Goal: Information Seeking & Learning: Learn about a topic

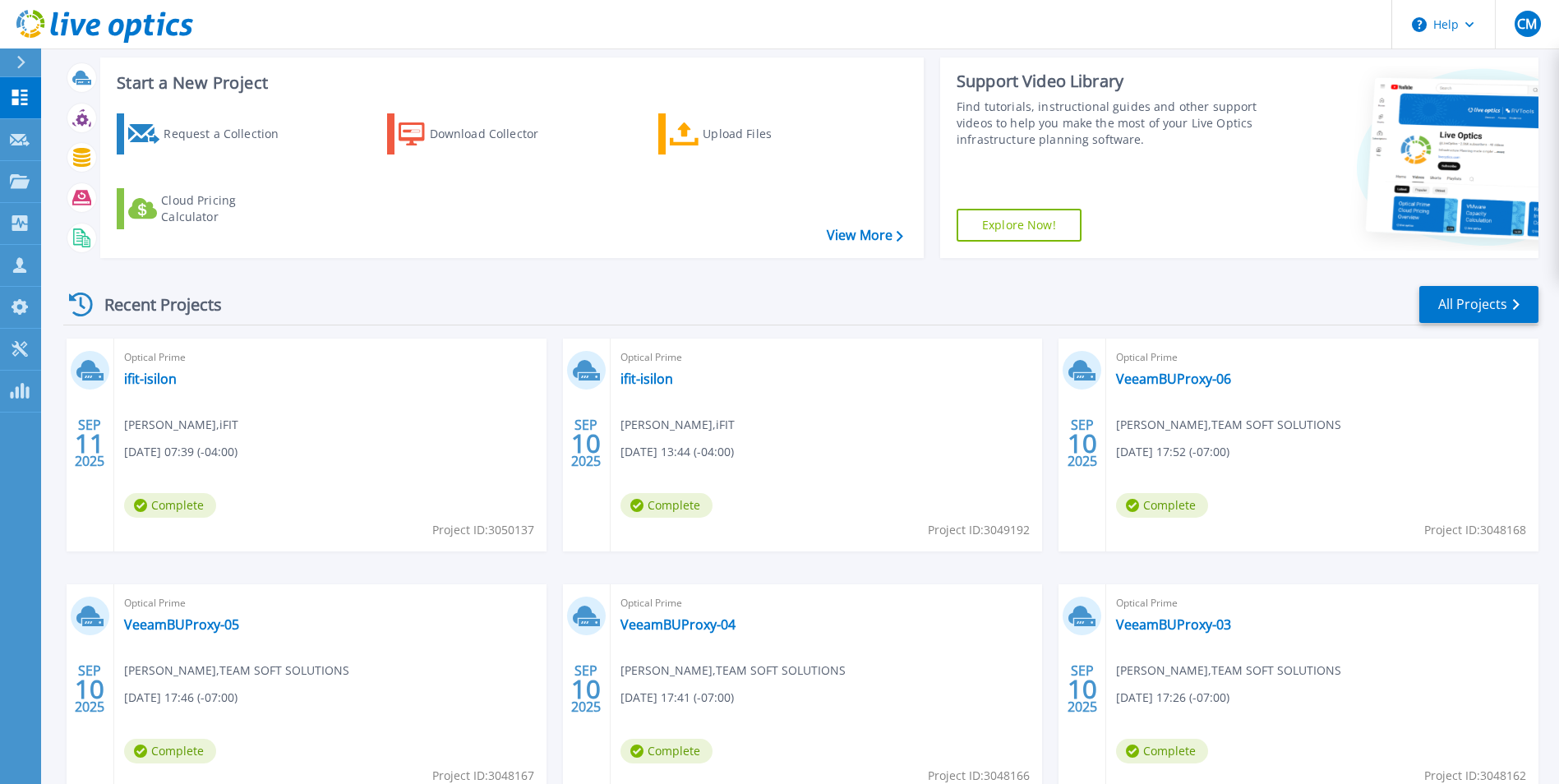
scroll to position [31, 0]
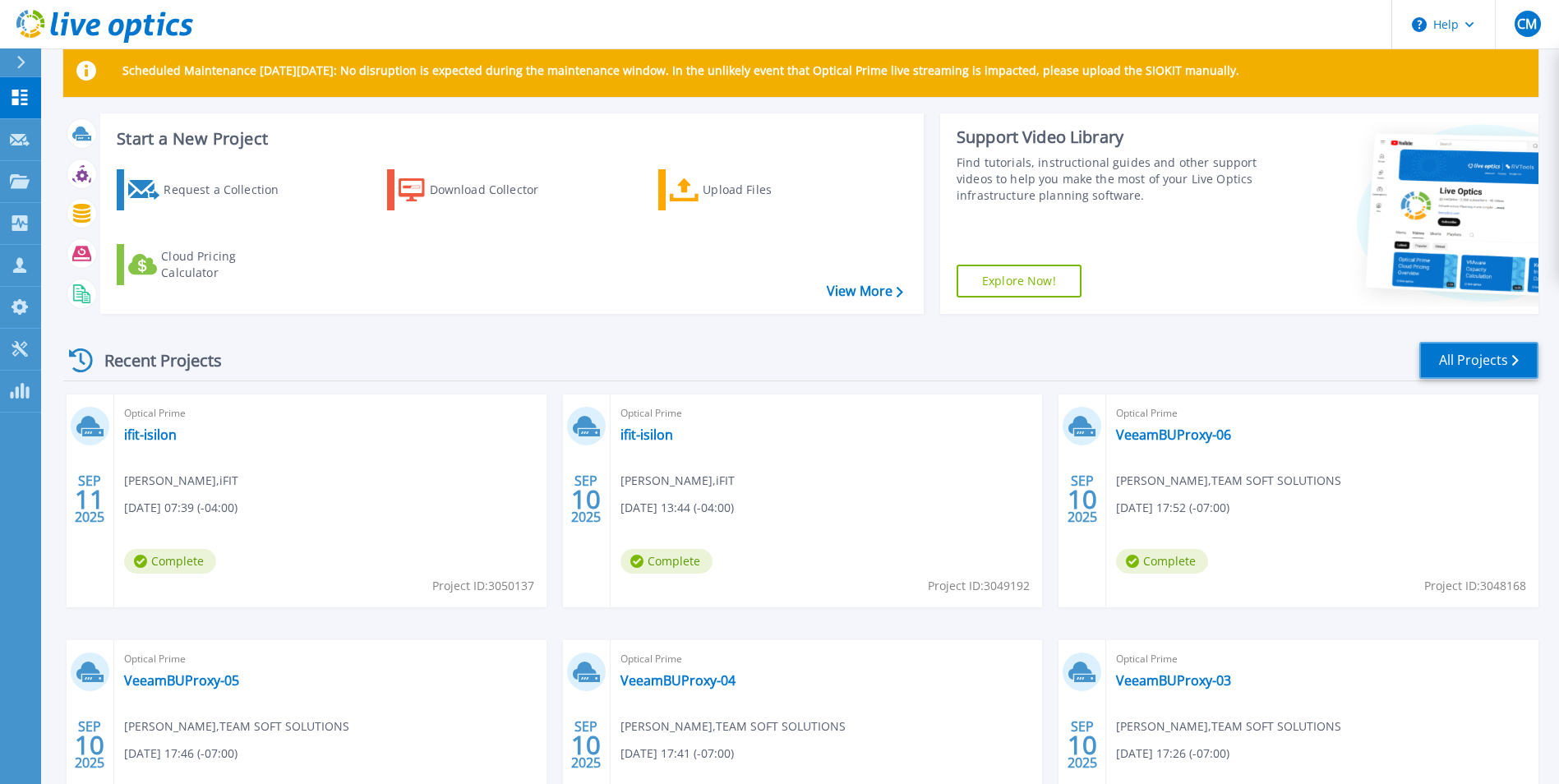
click at [1487, 358] on link "All Projects" at bounding box center [1479, 361] width 119 height 37
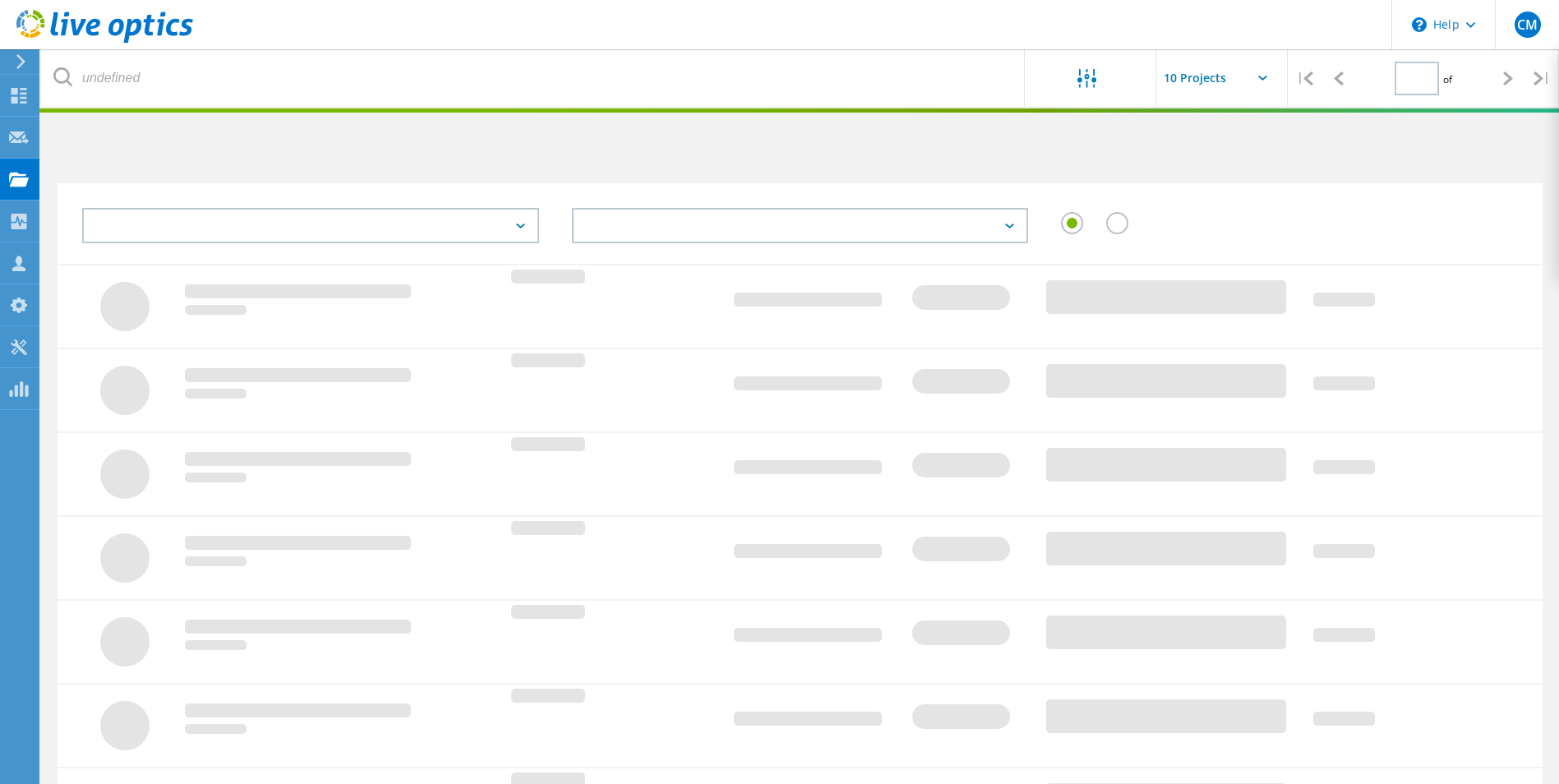
type input "1"
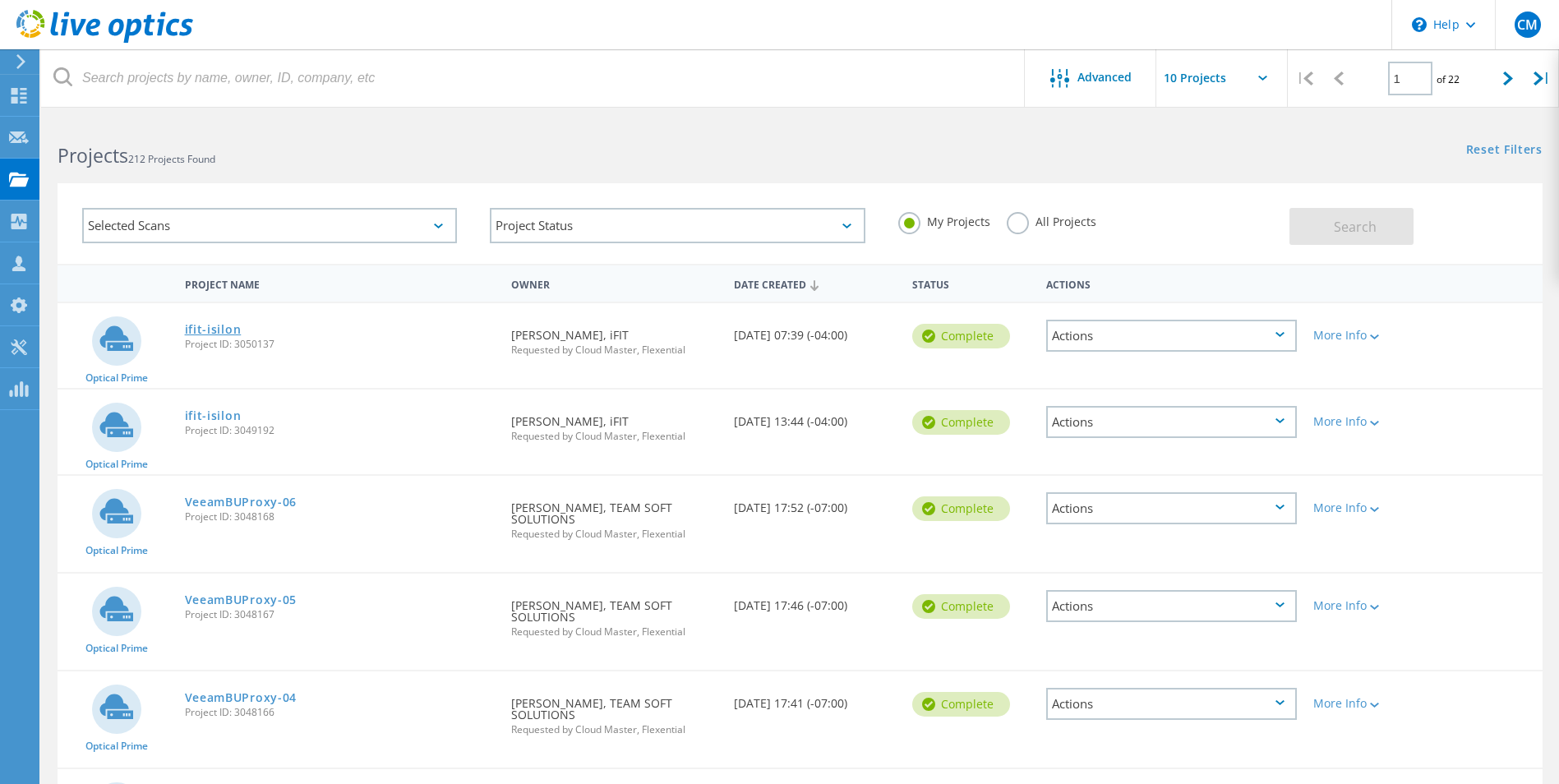
click at [215, 329] on link "ifit-isilon" at bounding box center [213, 329] width 56 height 11
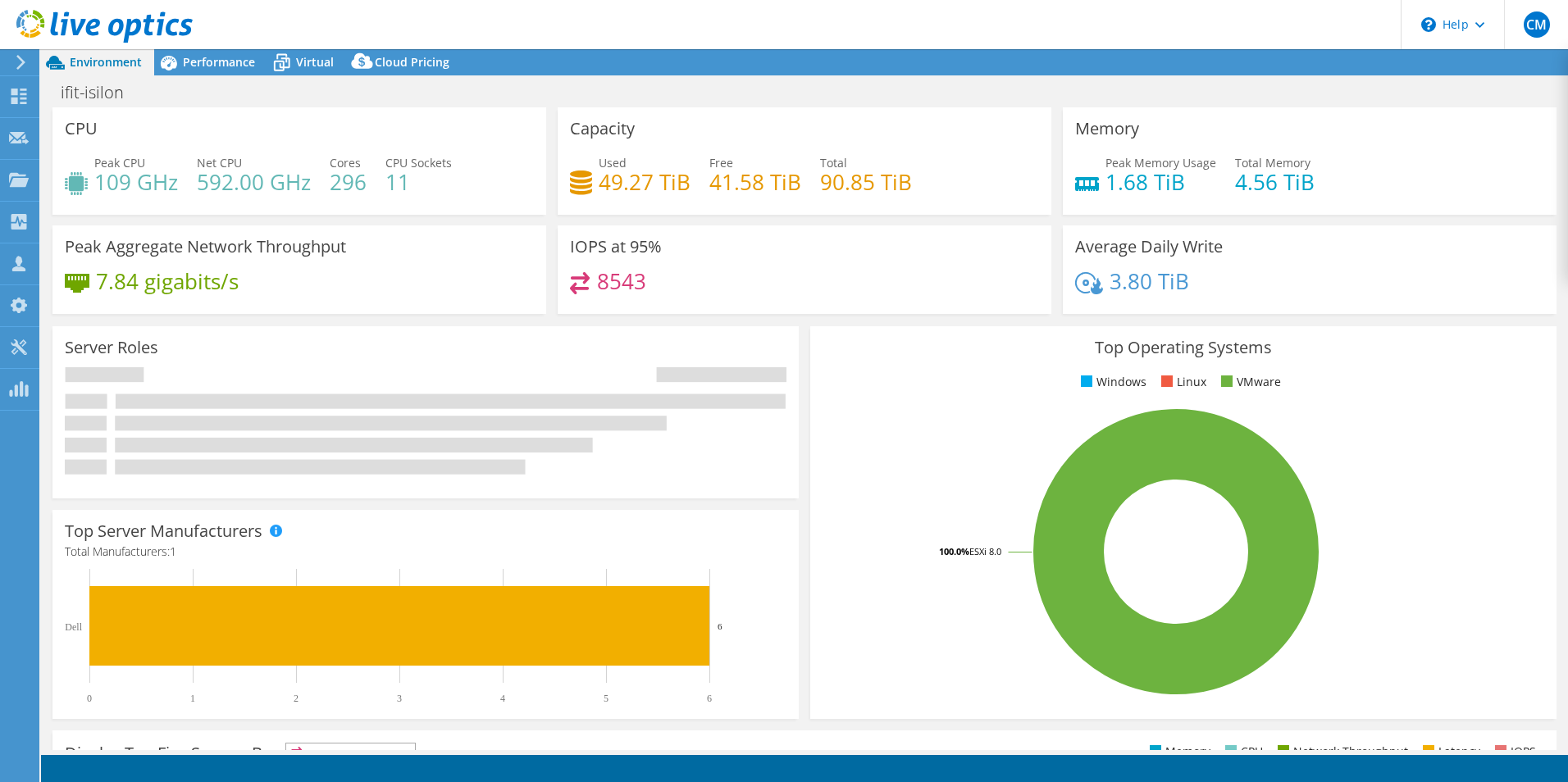
select select "USD"
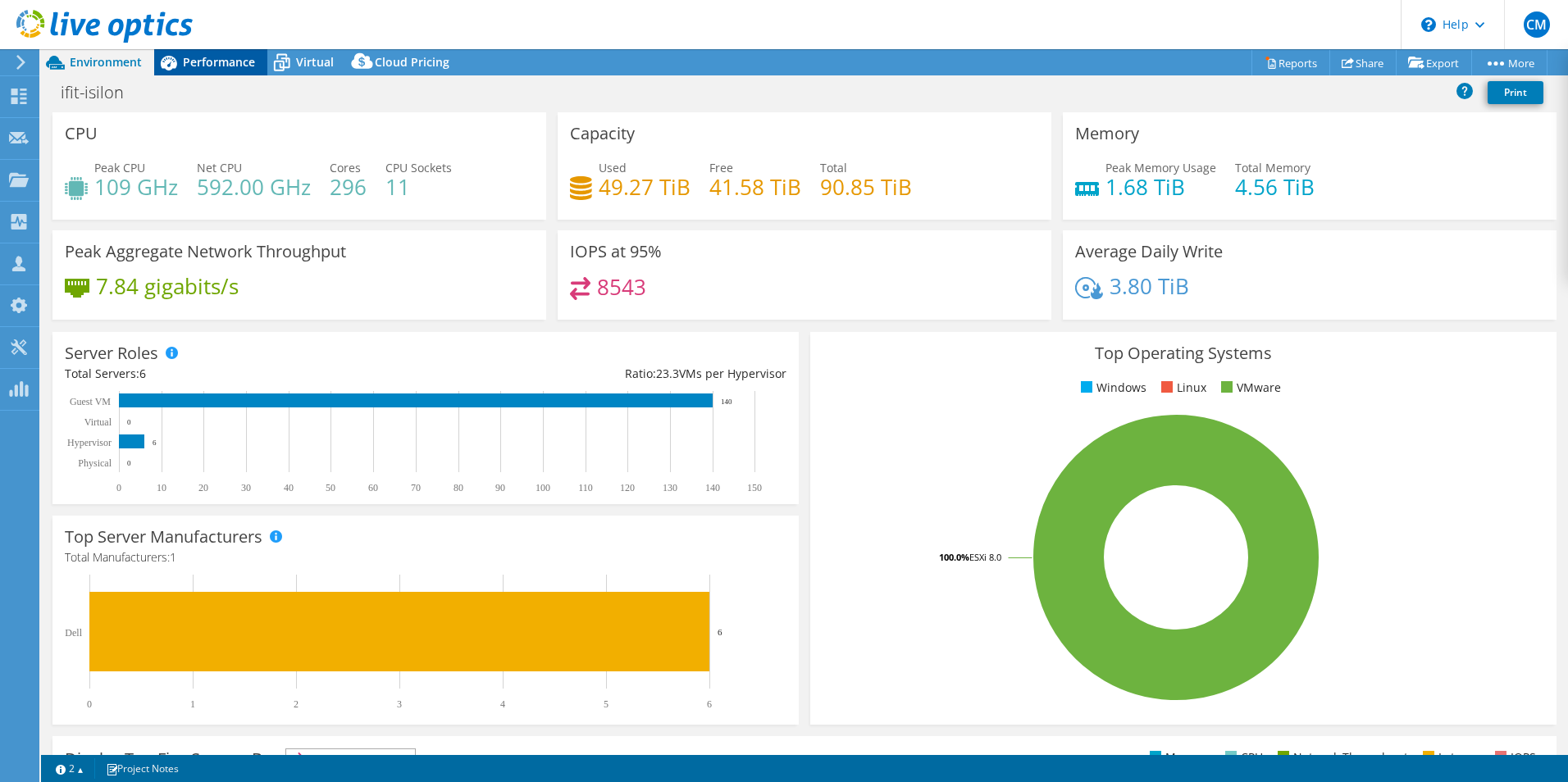
click at [223, 62] on span "Performance" at bounding box center [219, 62] width 72 height 16
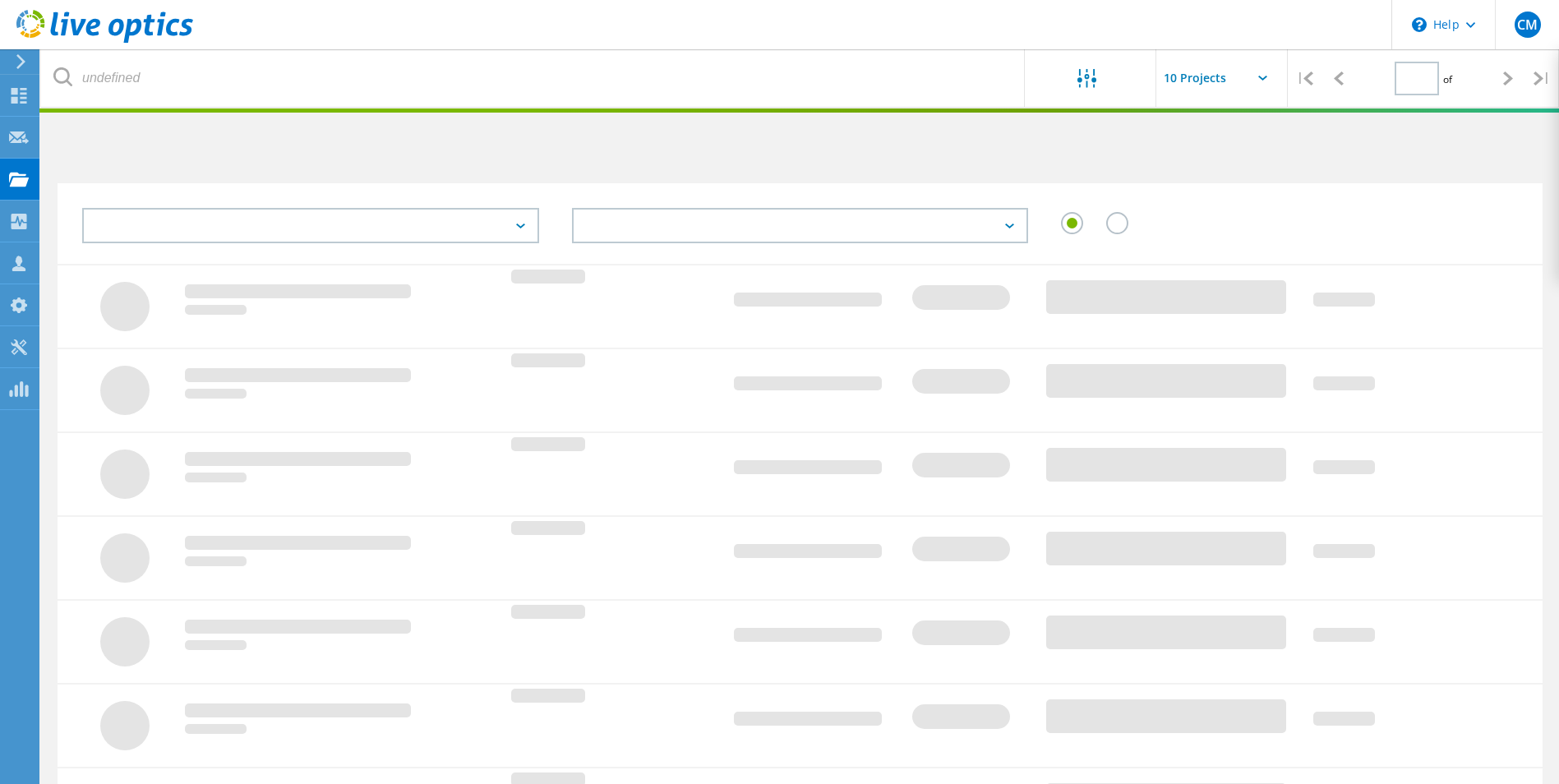
type input "1"
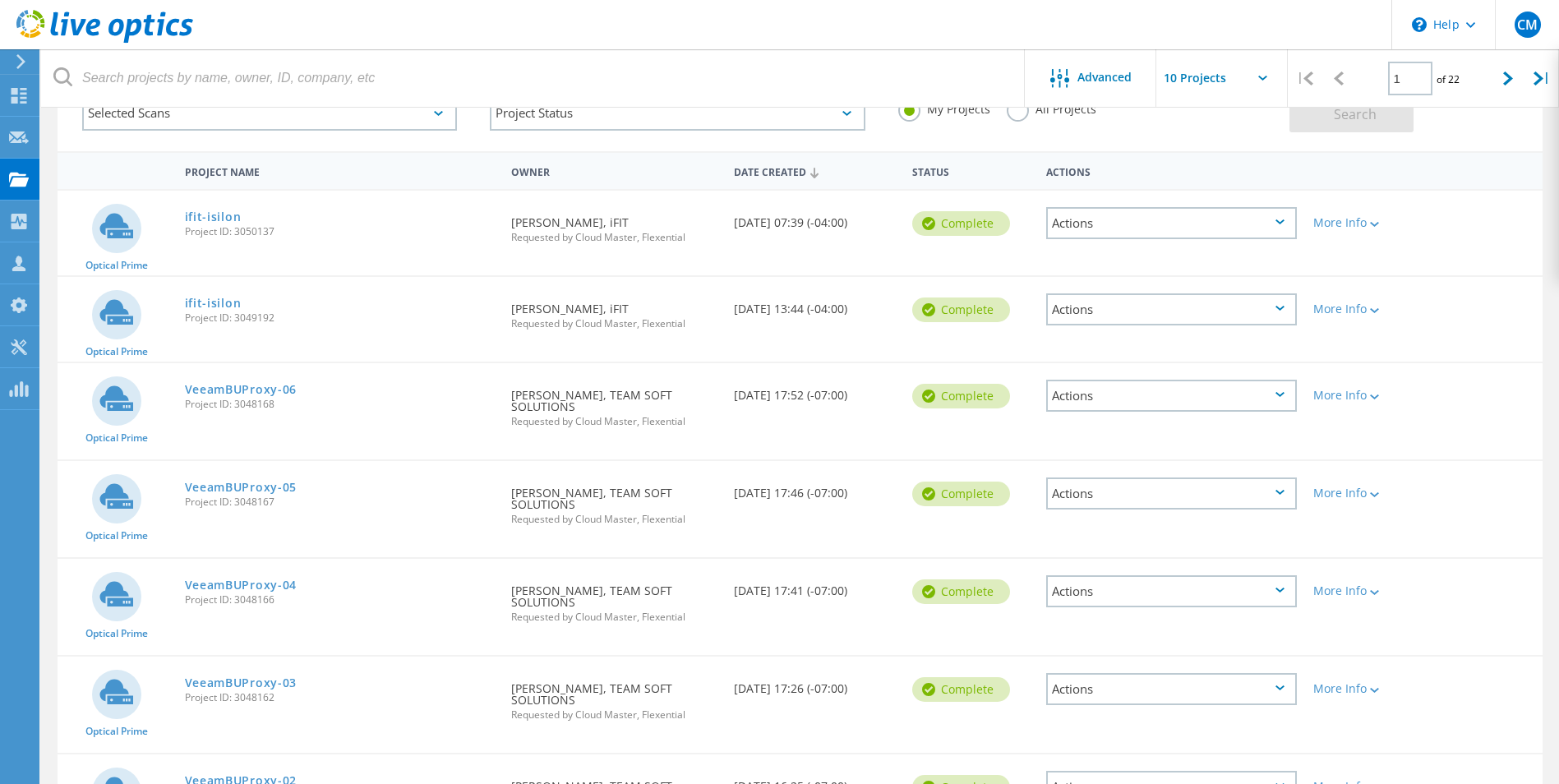
scroll to position [82, 0]
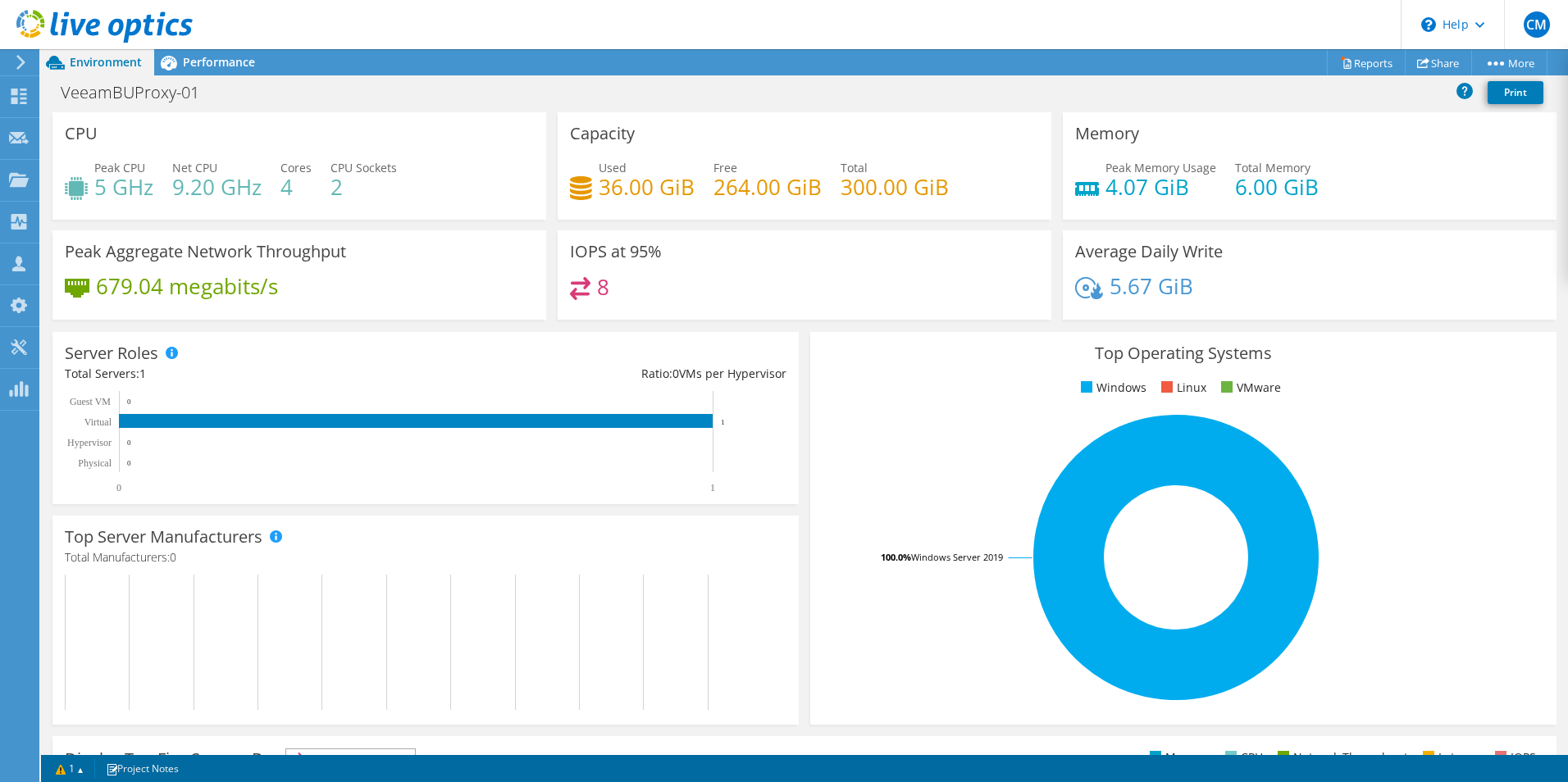
scroll to position [368, 0]
click at [61, 766] on link "1" at bounding box center [69, 768] width 51 height 20
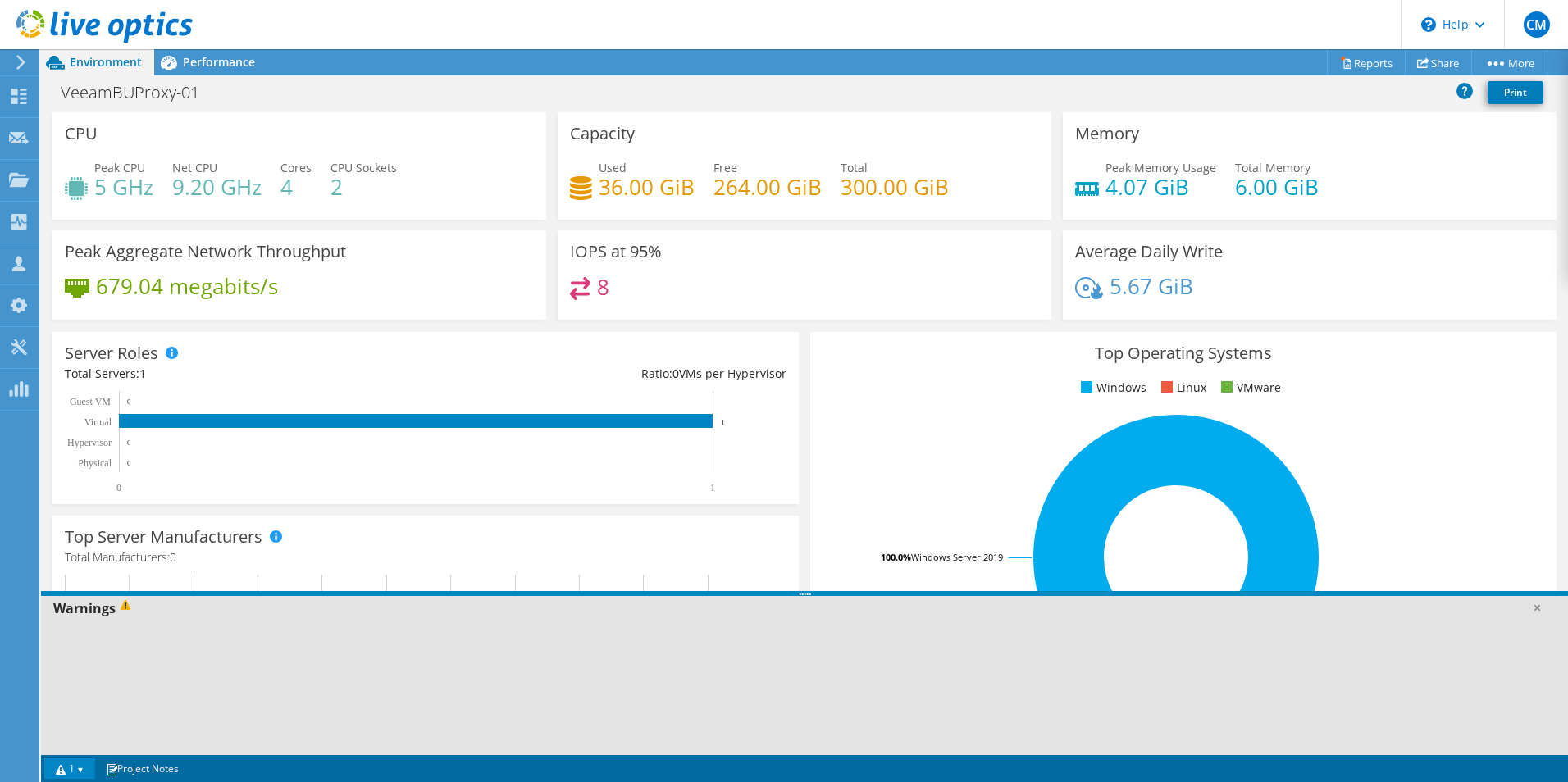
click at [55, 766] on link "1" at bounding box center [69, 768] width 51 height 20
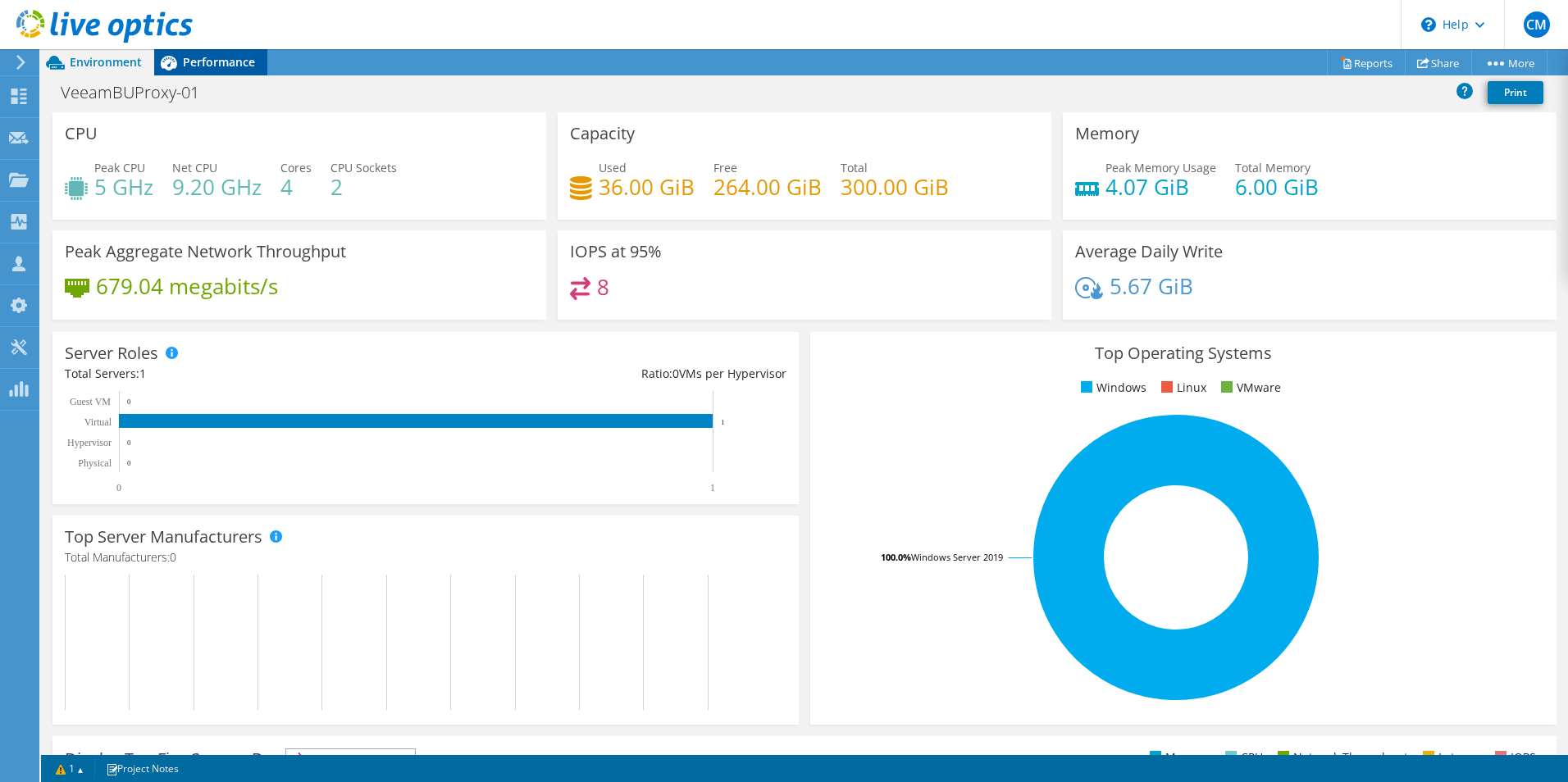
click at [205, 61] on span "Performance" at bounding box center [219, 62] width 72 height 16
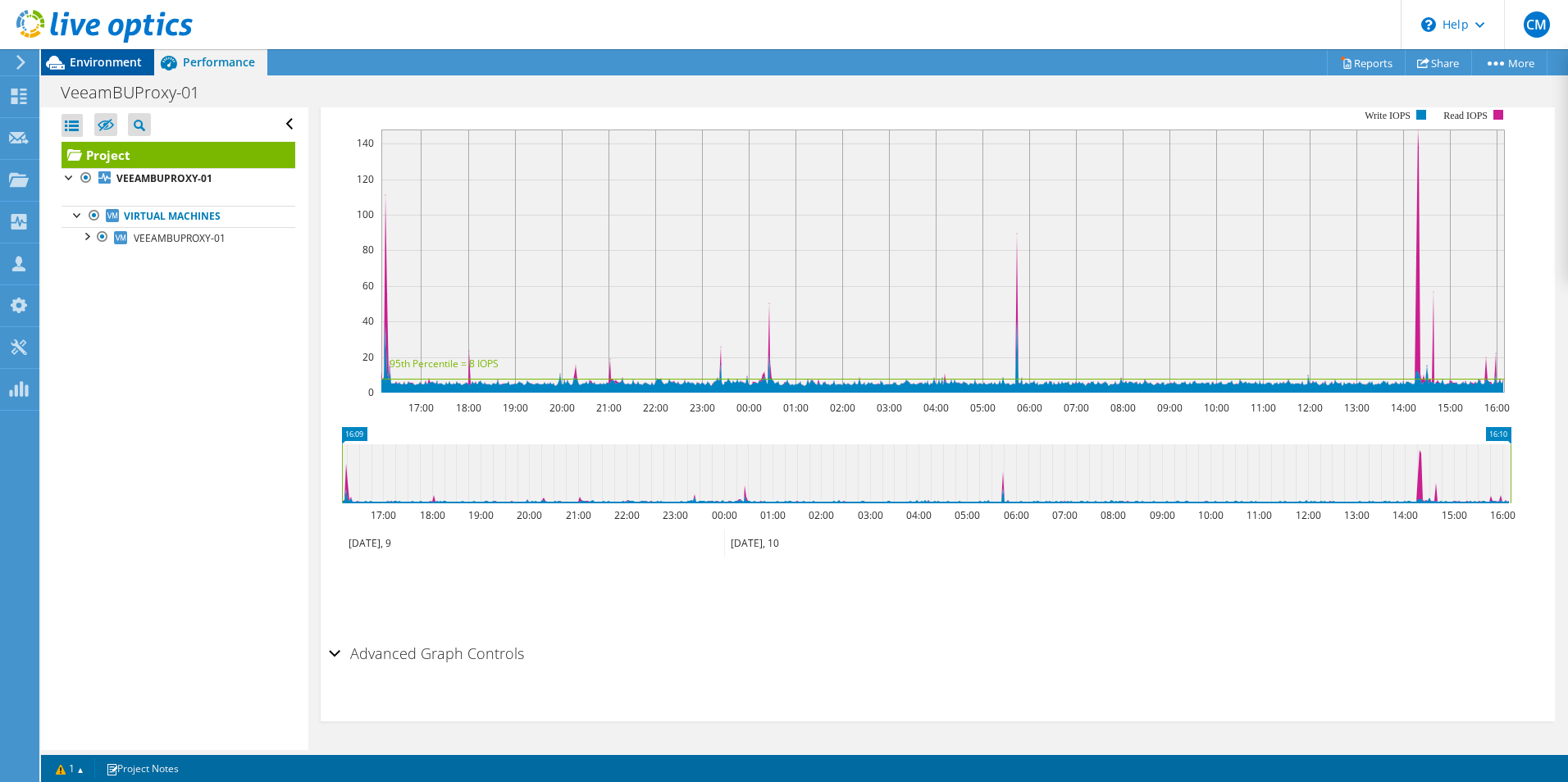
click at [101, 55] on span "Environment" at bounding box center [106, 62] width 72 height 16
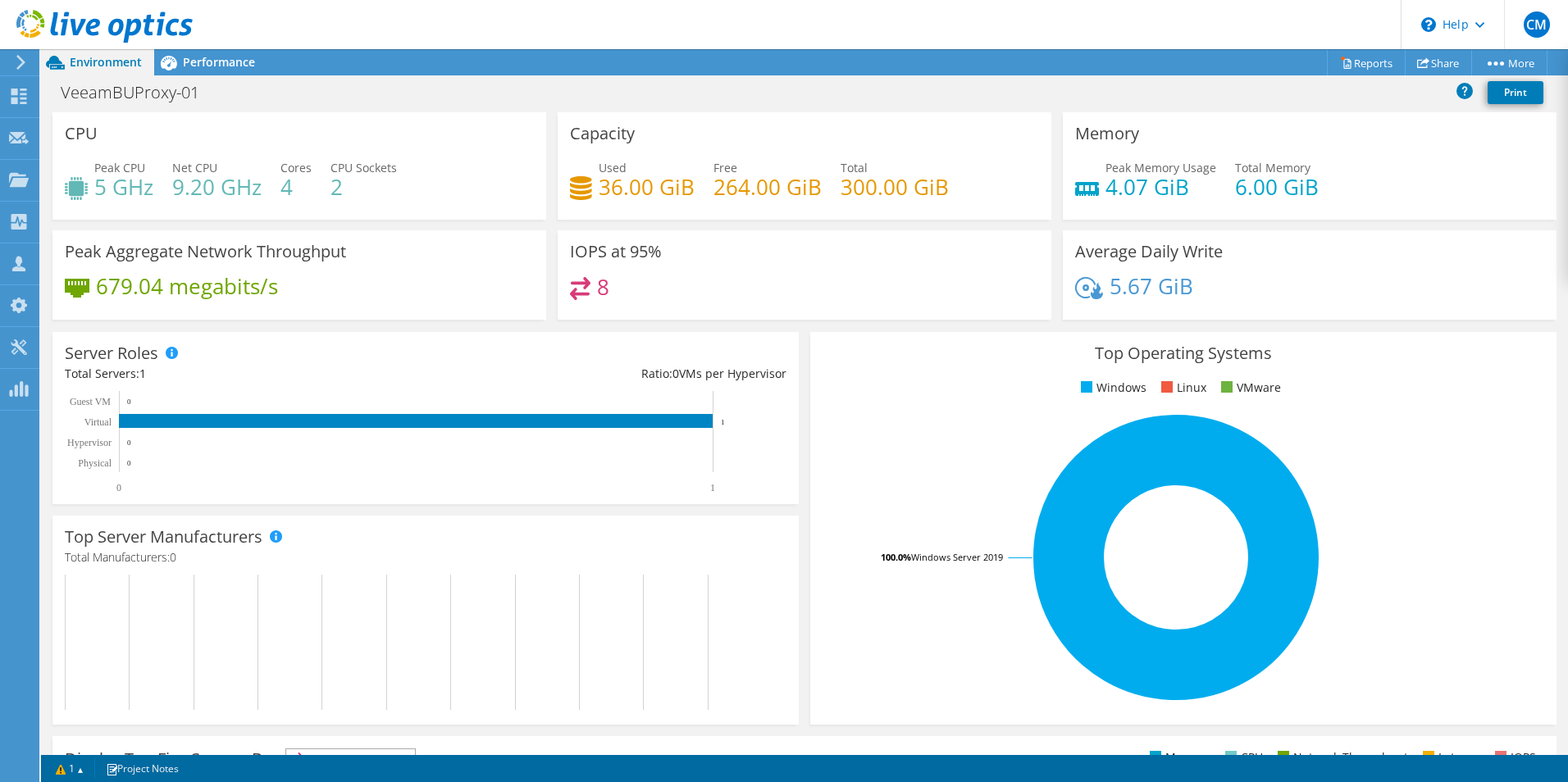
scroll to position [41, 0]
click at [245, 56] on span "Performance" at bounding box center [219, 62] width 72 height 16
click at [188, 56] on span "Performance" at bounding box center [219, 62] width 72 height 16
click at [207, 55] on span "Performance" at bounding box center [219, 62] width 72 height 16
click at [199, 63] on span "Performance" at bounding box center [219, 62] width 72 height 16
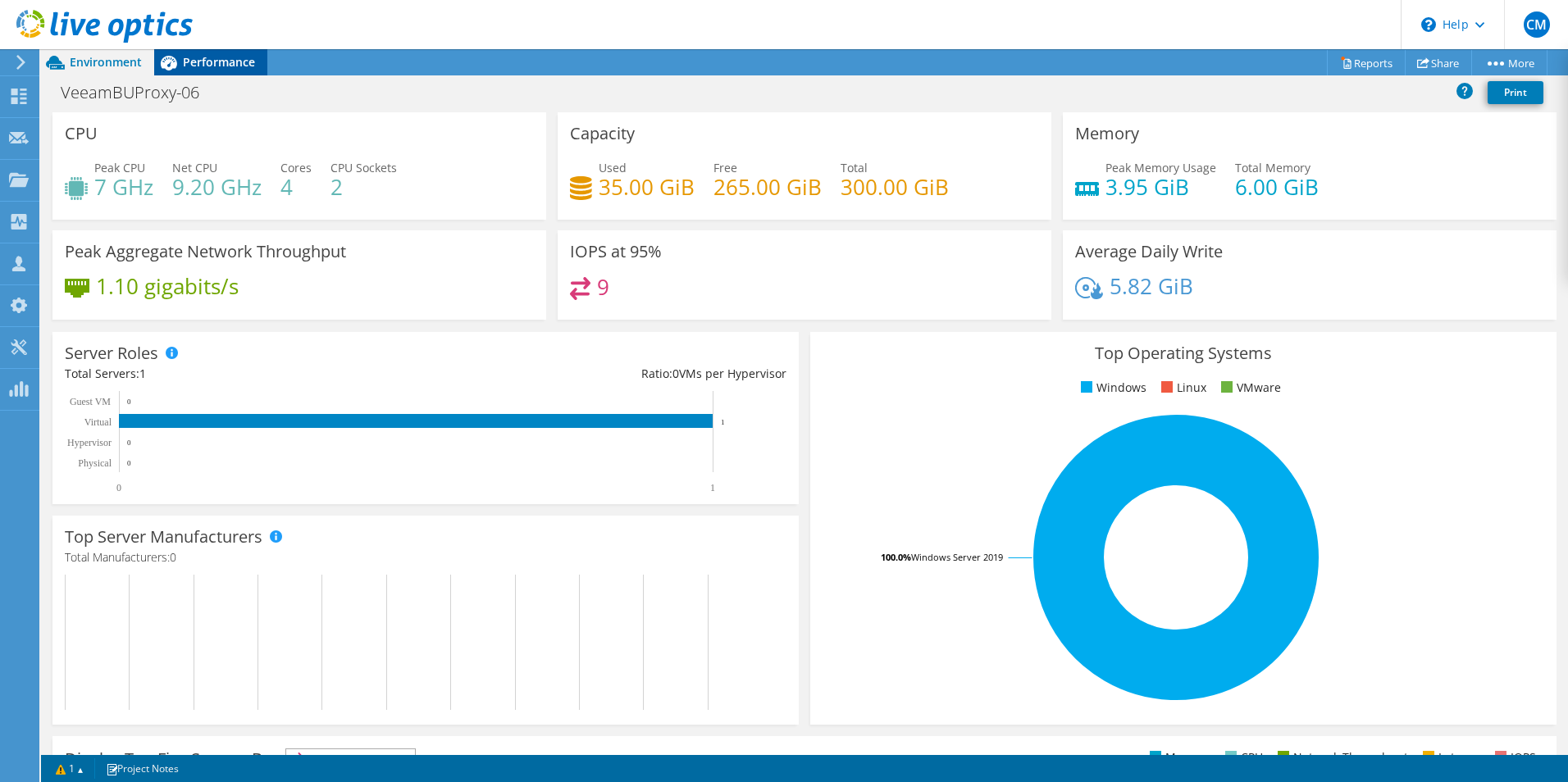
click at [188, 68] on span "Performance" at bounding box center [219, 62] width 72 height 16
click at [234, 61] on span "Performance" at bounding box center [219, 62] width 72 height 16
